Goal: Transaction & Acquisition: Book appointment/travel/reservation

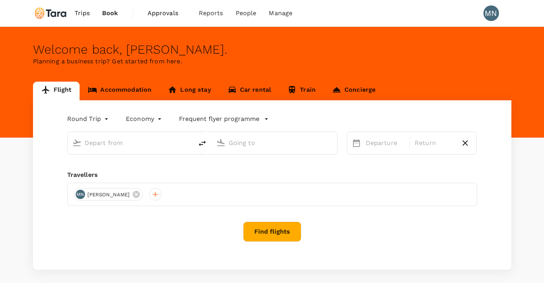
type input "[GEOGRAPHIC_DATA], [GEOGRAPHIC_DATA] (any)"
type input "Singapore Changi (SIN)"
type input "[GEOGRAPHIC_DATA], [GEOGRAPHIC_DATA] (any)"
type input "Singapore Changi (SIN)"
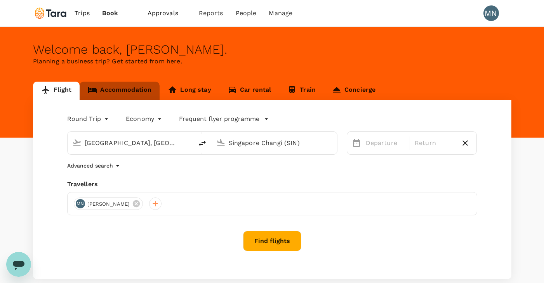
click at [120, 87] on link "Accommodation" at bounding box center [120, 91] width 80 height 19
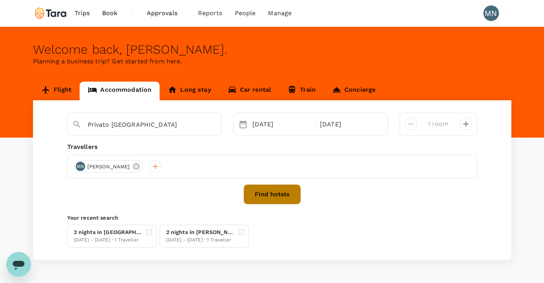
click at [268, 193] on button "Find hotels" at bounding box center [272, 194] width 57 height 20
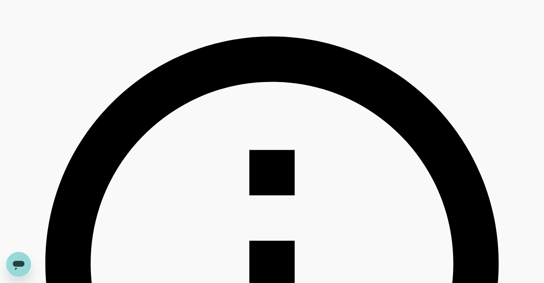
scroll to position [218, 0]
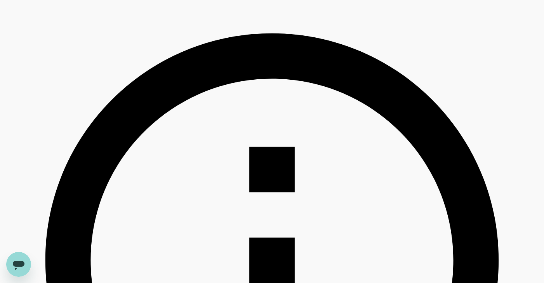
type input "160.77"
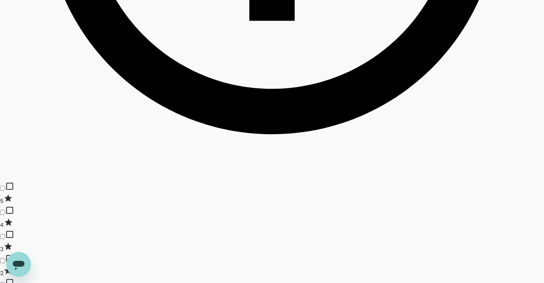
scroll to position [573, 0]
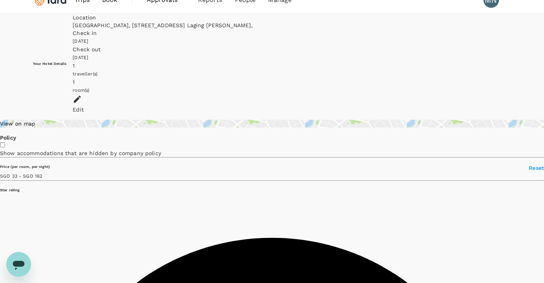
scroll to position [0, 0]
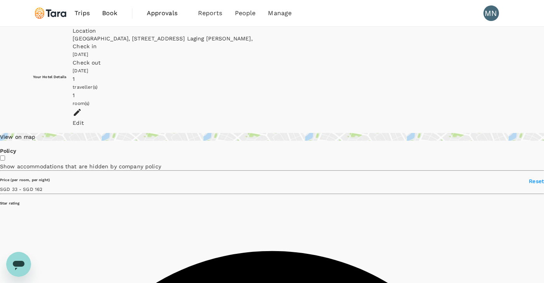
click at [490, 119] on div "Edit" at bounding box center [292, 123] width 439 height 8
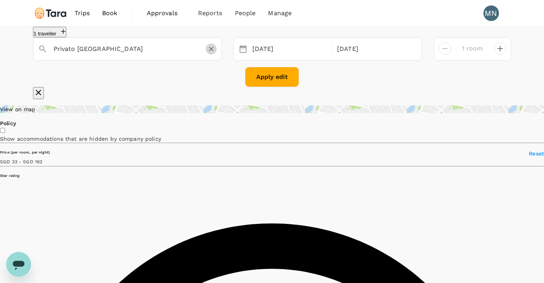
click at [213, 53] on icon "Clear" at bounding box center [211, 49] width 8 height 8
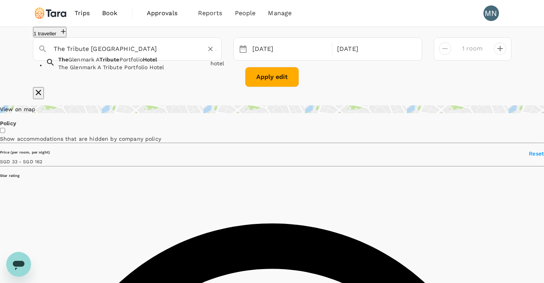
type input "The Glenmark A Tribute Portfolio Hotel"
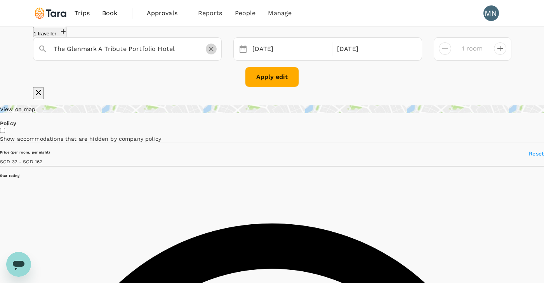
click at [213, 53] on icon "Clear" at bounding box center [211, 49] width 8 height 8
click at [212, 51] on icon "Clear" at bounding box center [211, 49] width 5 height 5
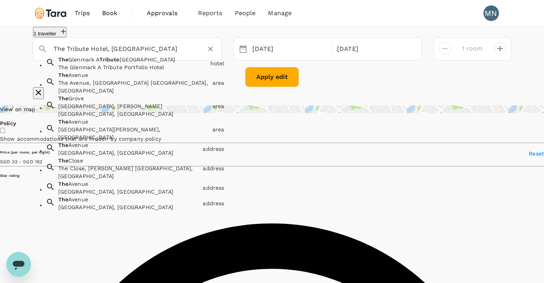
type input "The Tribute Hotel, Quezon City"
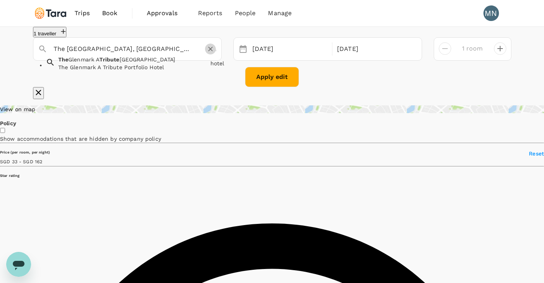
click at [212, 51] on icon "Clear" at bounding box center [210, 49] width 5 height 5
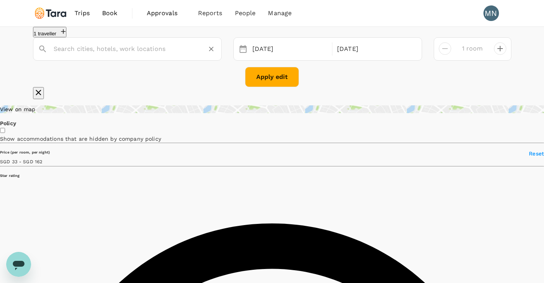
click at [141, 55] on input "text" at bounding box center [124, 49] width 141 height 12
type input "The Tribute Hotel"
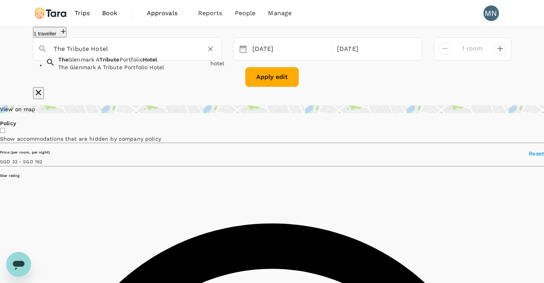
click at [137, 55] on input "The Tribute Hotel" at bounding box center [124, 49] width 141 height 12
click at [211, 53] on icon "Clear" at bounding box center [211, 49] width 8 height 8
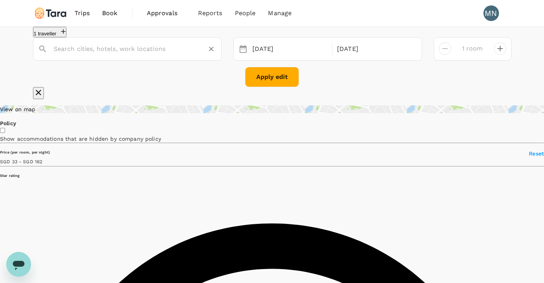
click at [148, 55] on input "text" at bounding box center [124, 49] width 141 height 12
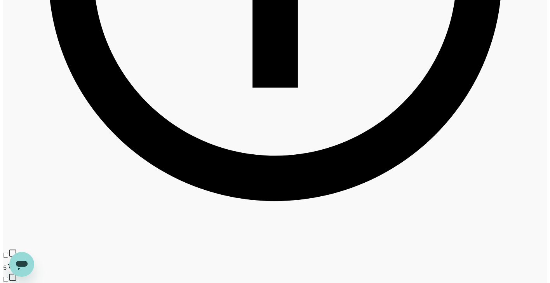
scroll to position [517, 0]
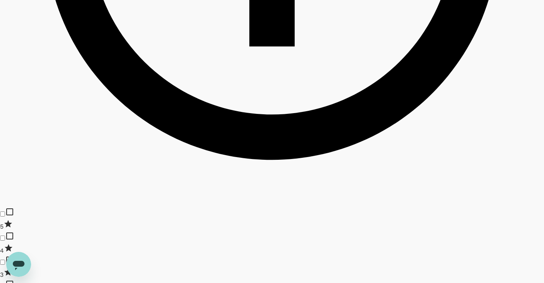
type input "160.77"
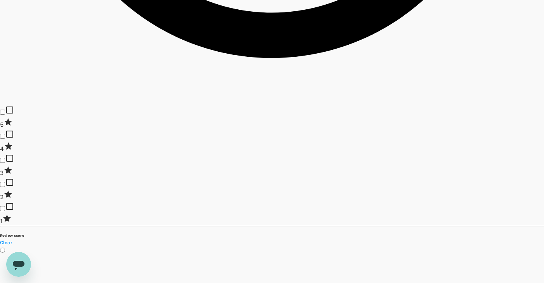
scroll to position [621, 0]
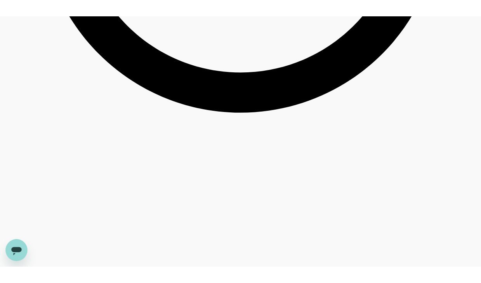
scroll to position [1306, 0]
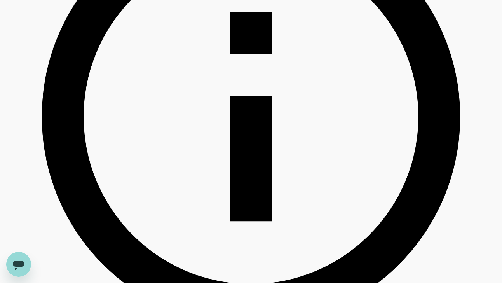
scroll to position [317, 0]
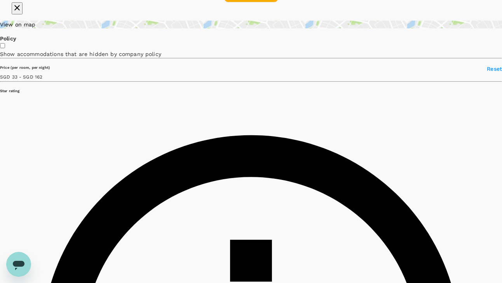
scroll to position [97, 0]
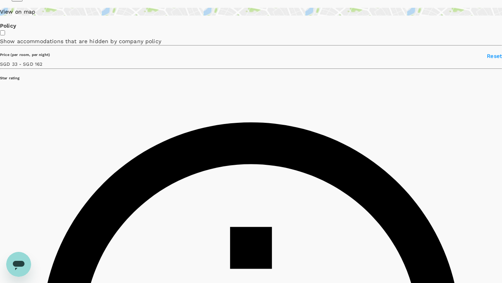
type input "160.77"
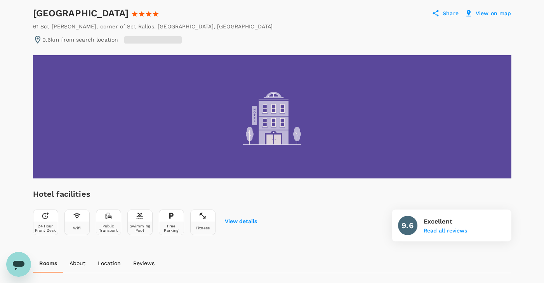
scroll to position [71, 0]
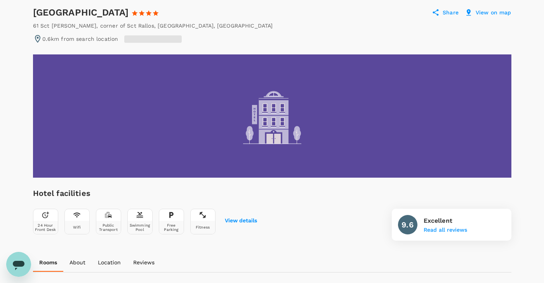
click at [293, 152] on div at bounding box center [272, 115] width 479 height 123
click at [247, 220] on button "View details" at bounding box center [241, 221] width 32 height 6
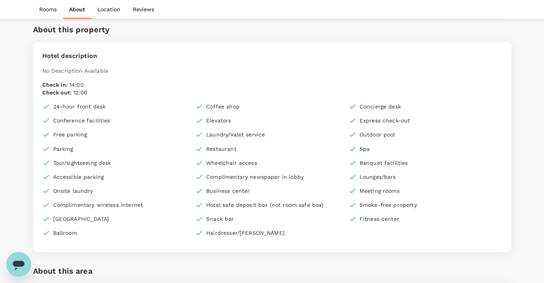
scroll to position [447, 0]
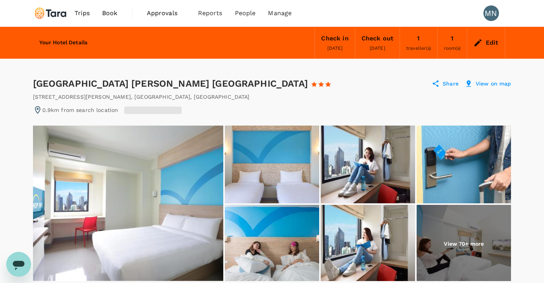
click at [497, 81] on p "View on map" at bounding box center [494, 84] width 36 height 8
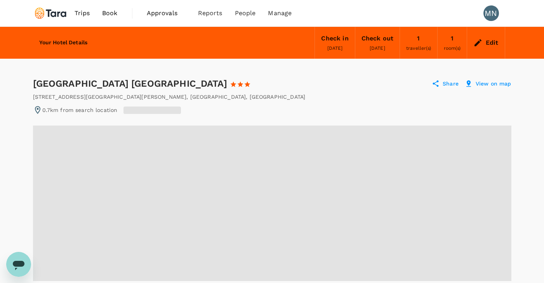
click at [508, 83] on p "View on map" at bounding box center [494, 84] width 36 height 8
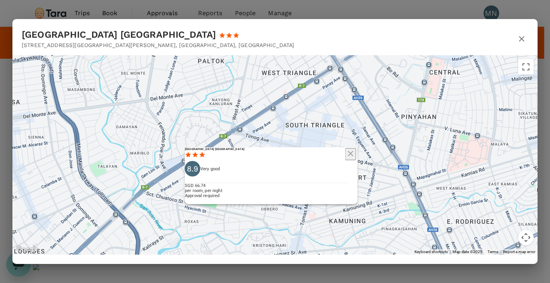
drag, startPoint x: 284, startPoint y: 169, endPoint x: 281, endPoint y: 156, distance: 13.6
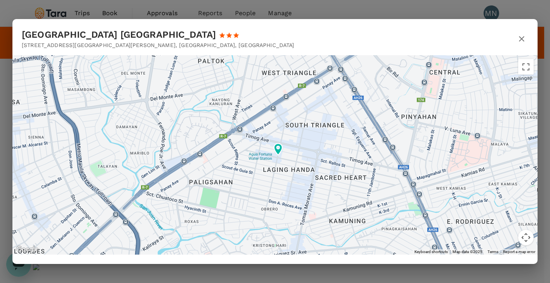
click at [523, 38] on icon "button" at bounding box center [521, 38] width 9 height 9
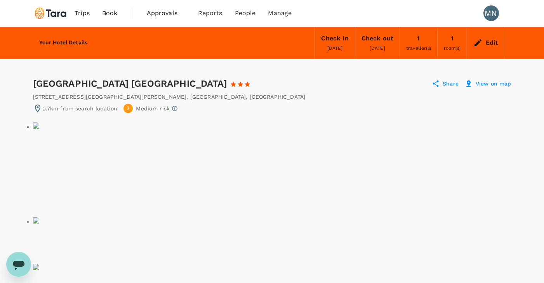
click at [39, 217] on img at bounding box center [36, 220] width 6 height 6
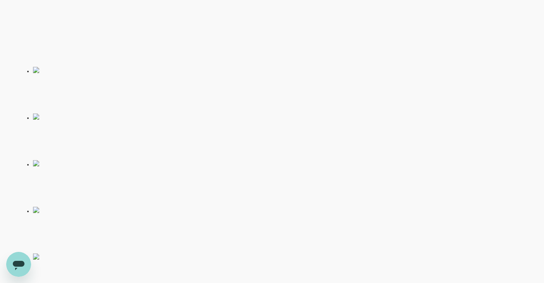
scroll to position [155, 0]
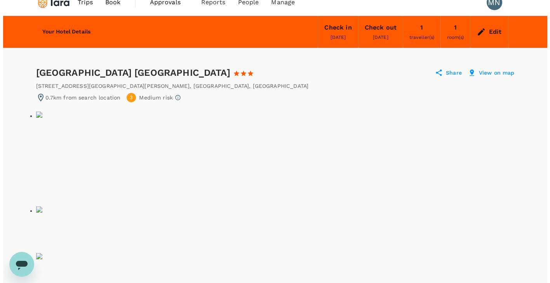
scroll to position [0, 0]
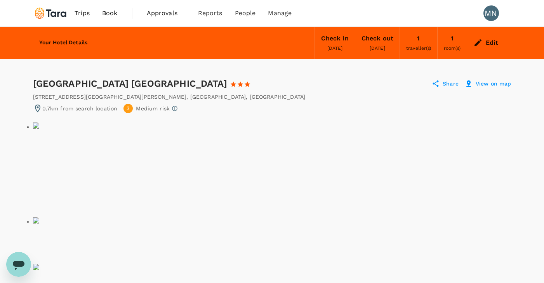
click at [508, 83] on p "View on map" at bounding box center [494, 84] width 36 height 8
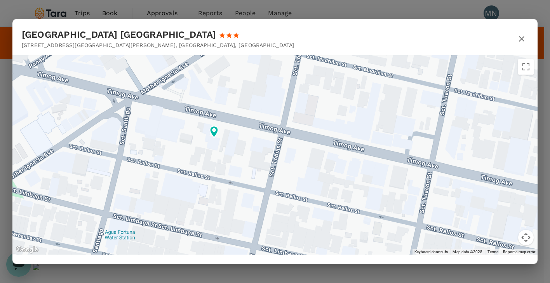
drag, startPoint x: 205, startPoint y: 134, endPoint x: 242, endPoint y: 157, distance: 43.8
click at [242, 157] on div at bounding box center [274, 154] width 525 height 199
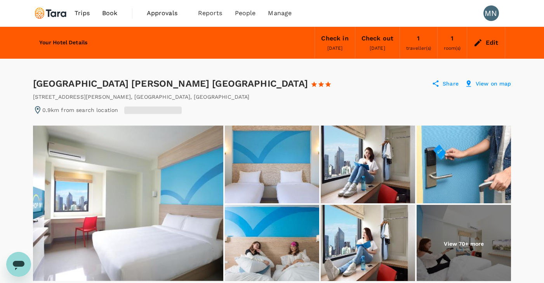
click at [498, 83] on p "View on map" at bounding box center [494, 84] width 36 height 8
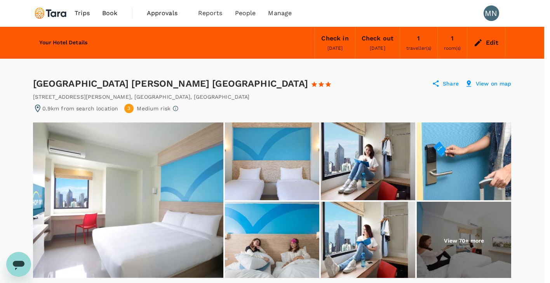
drag, startPoint x: 246, startPoint y: 163, endPoint x: 259, endPoint y: 244, distance: 81.7
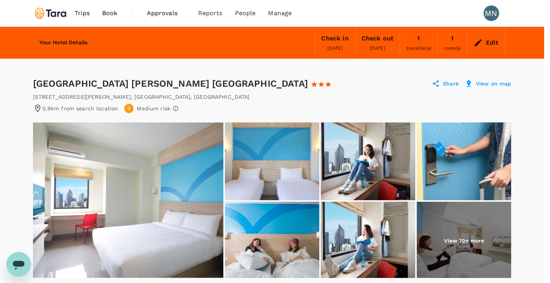
drag, startPoint x: 274, startPoint y: 153, endPoint x: 277, endPoint y: 138, distance: 15.5
drag, startPoint x: 238, startPoint y: 213, endPoint x: 241, endPoint y: 177, distance: 36.3
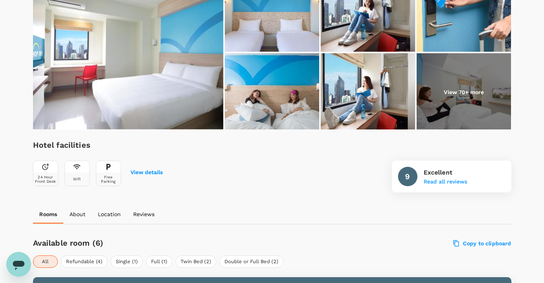
scroll to position [185, 0]
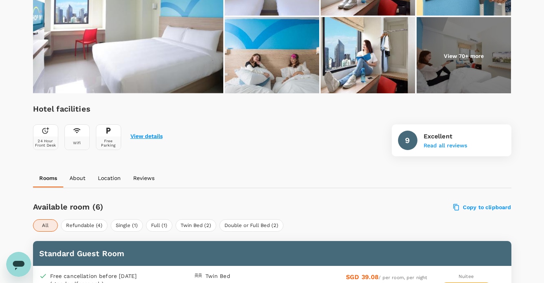
click at [146, 133] on div "View details" at bounding box center [147, 136] width 32 height 8
click at [146, 136] on button "View details" at bounding box center [147, 136] width 32 height 6
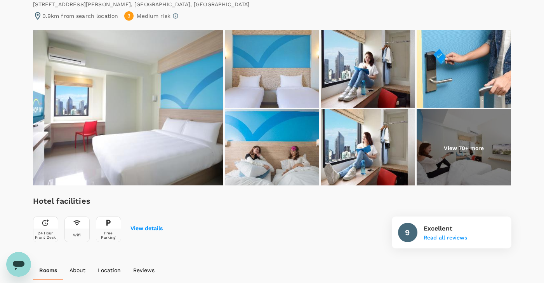
scroll to position [90, 0]
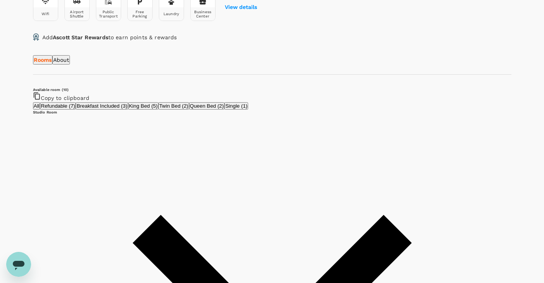
scroll to position [312, 0]
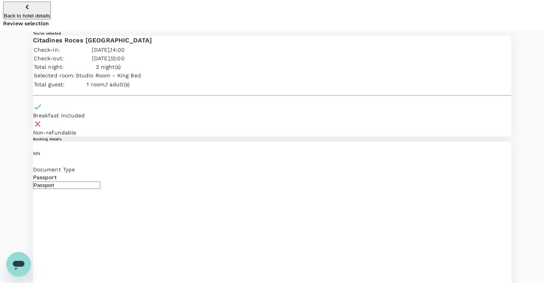
scroll to position [3, 0]
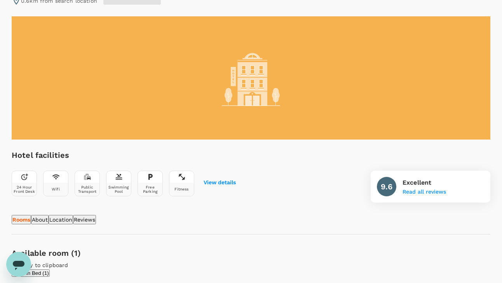
scroll to position [114, 0]
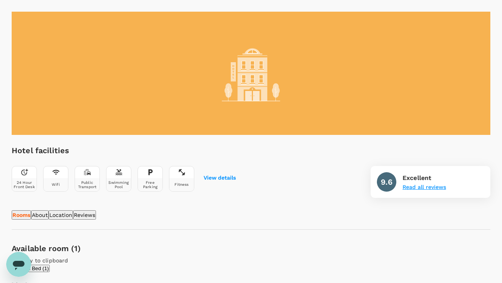
click at [436, 187] on button "Read all reviews" at bounding box center [424, 187] width 44 height 6
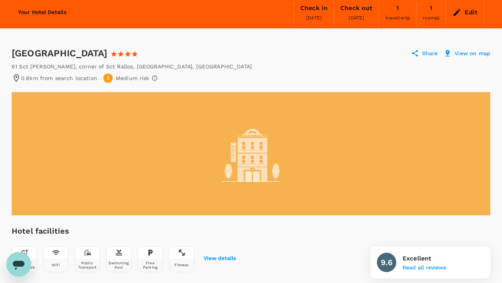
scroll to position [6, 0]
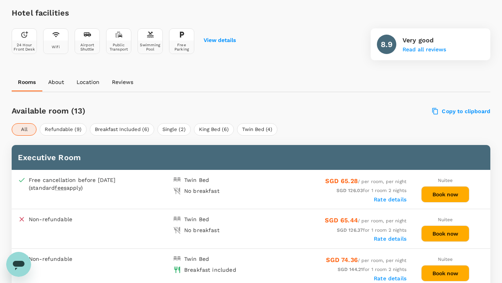
scroll to position [280, 0]
click at [429, 47] on button "Read all reviews" at bounding box center [424, 50] width 44 height 6
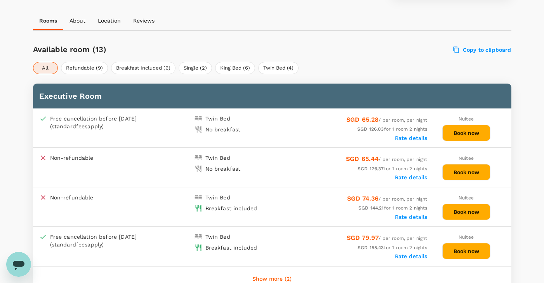
scroll to position [353, 0]
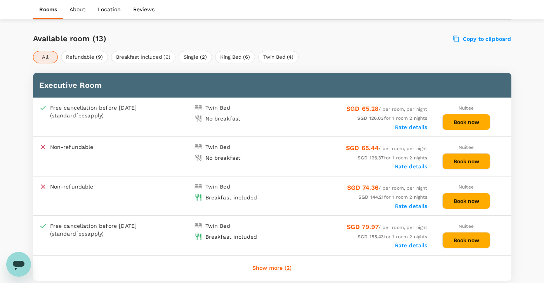
click at [467, 122] on button "Book now" at bounding box center [466, 122] width 48 height 16
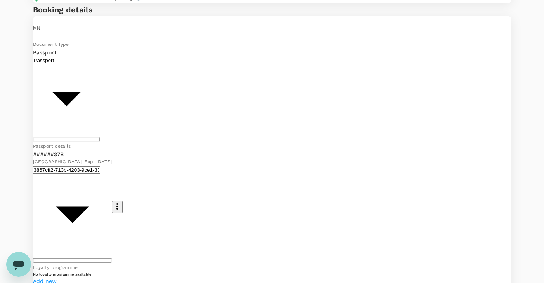
scroll to position [127, 0]
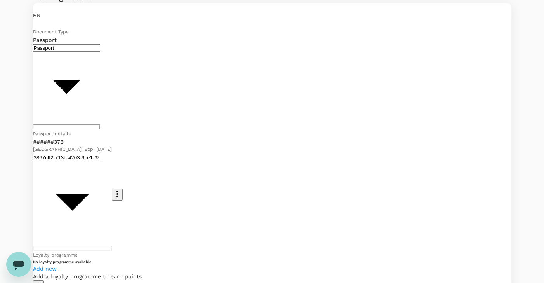
type textarea "P"
type textarea "W"
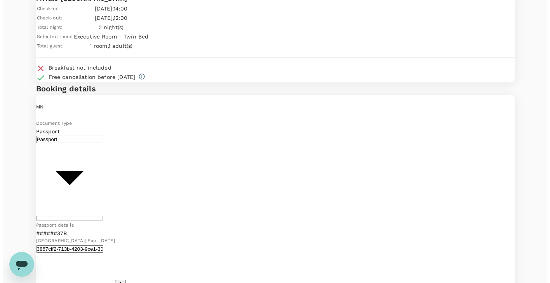
scroll to position [33, 0]
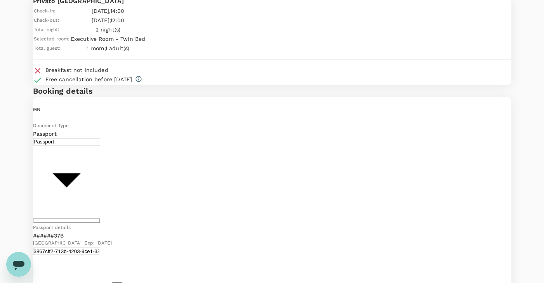
type textarea "Need a parking space for PWD; early check-in if possible."
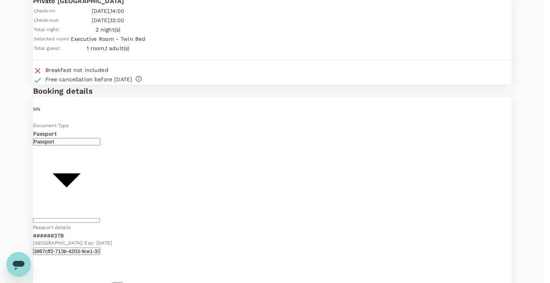
type input "9b978822-4779-4897-880a-17c8504d3706"
type textarea "T"
type textarea "To meet with various partners; attend a government-sponsored consultation on Ju…"
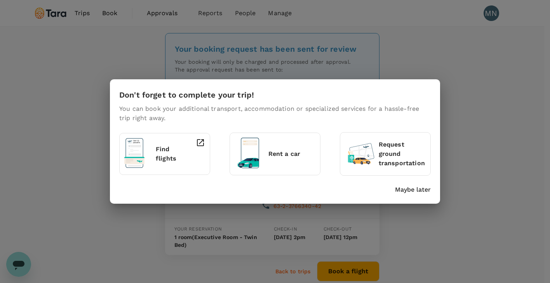
click at [416, 191] on p "Maybe later" at bounding box center [413, 189] width 36 height 9
